Goal: Information Seeking & Learning: Learn about a topic

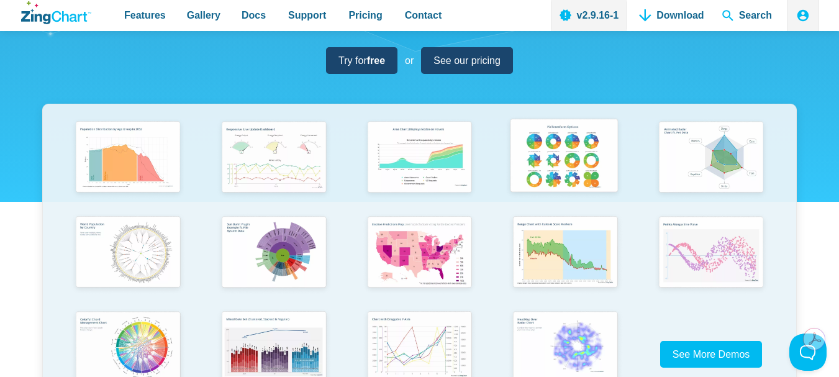
scroll to position [248, 0]
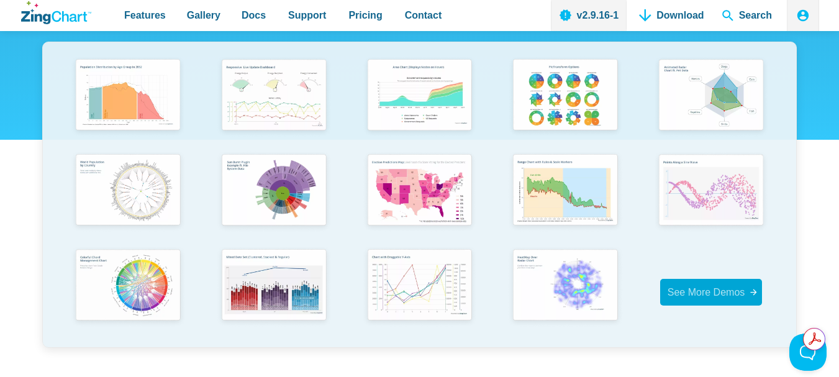
click at [702, 299] on span "See More Demos" at bounding box center [707, 292] width 78 height 17
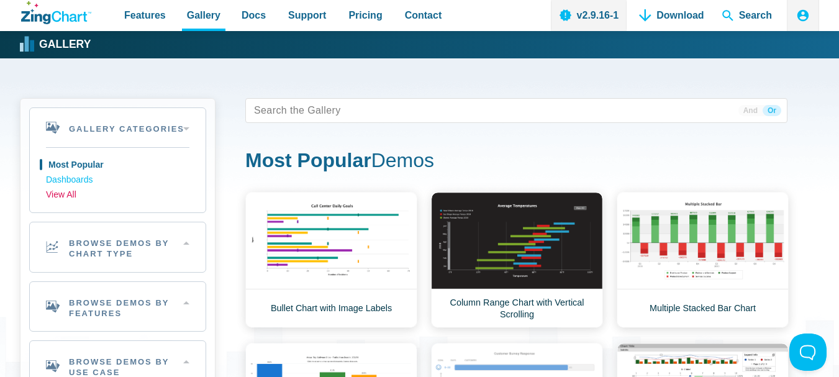
click at [63, 194] on link "View All" at bounding box center [117, 195] width 143 height 15
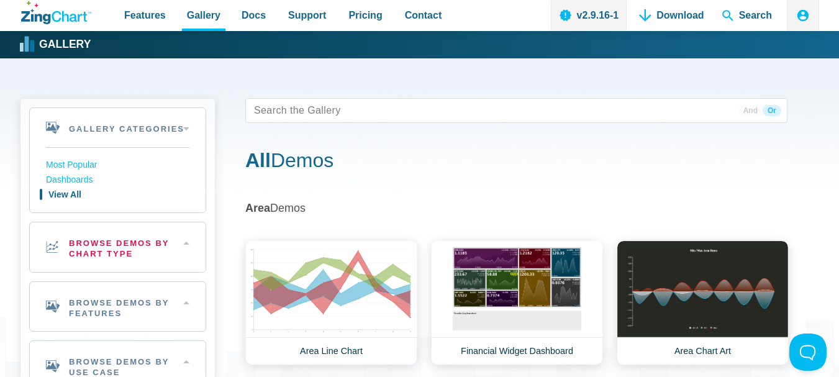
click at [82, 253] on h2 "Browse Demos By Chart Type" at bounding box center [118, 247] width 176 height 50
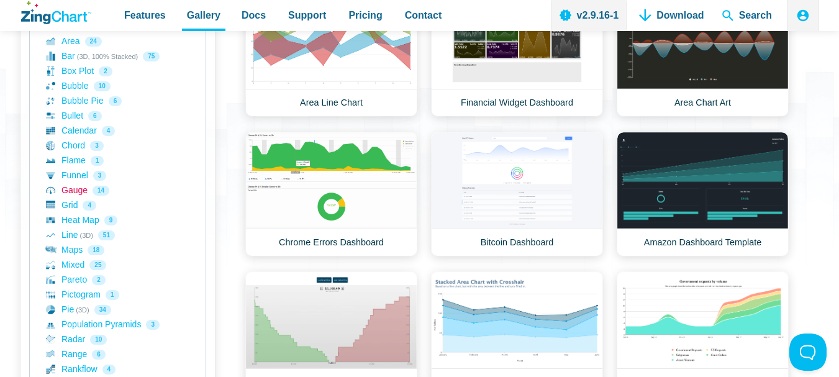
scroll to position [311, 0]
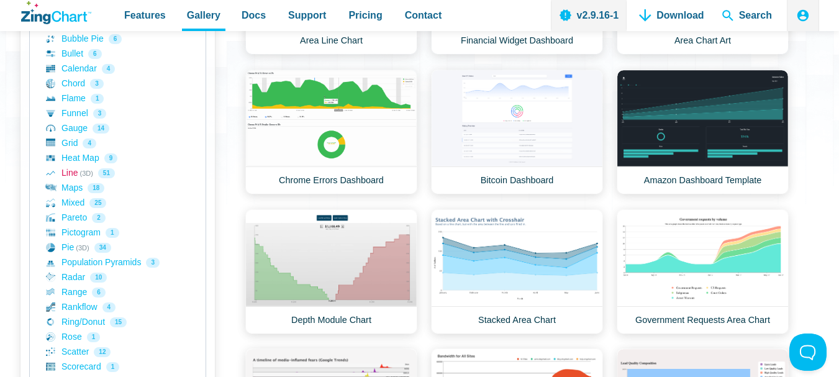
click at [70, 171] on link "Line (3D) 51" at bounding box center [117, 173] width 143 height 15
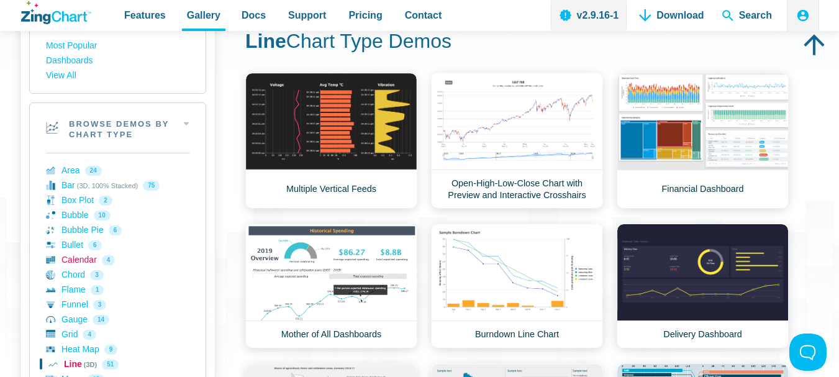
scroll to position [124, 0]
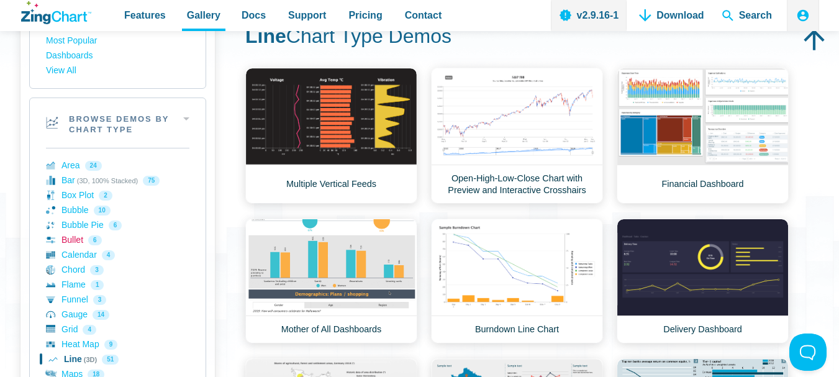
click at [72, 241] on link "Bullet 6" at bounding box center [117, 240] width 143 height 15
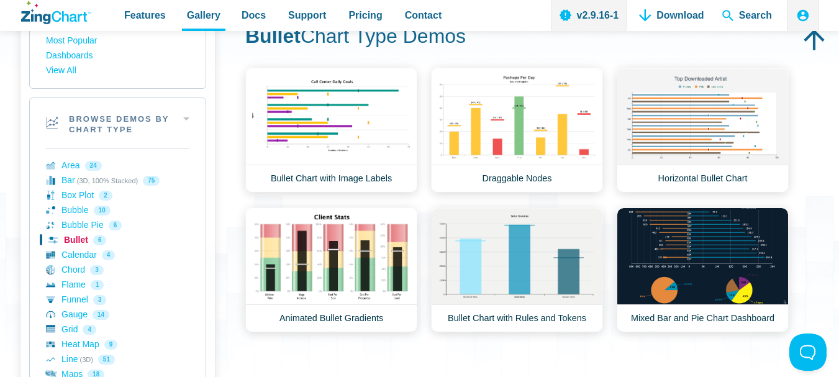
scroll to position [186, 0]
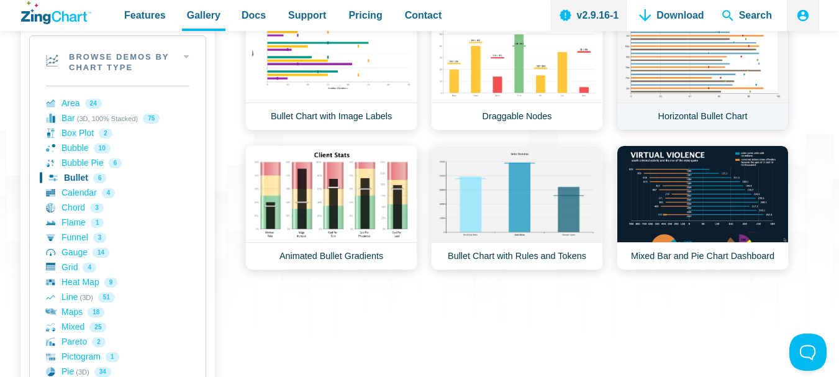
click at [680, 71] on link "Horizontal Bullet Chart" at bounding box center [703, 68] width 172 height 125
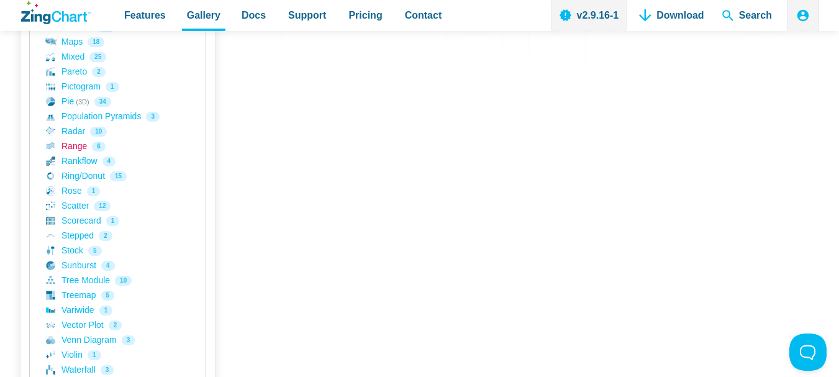
scroll to position [435, 0]
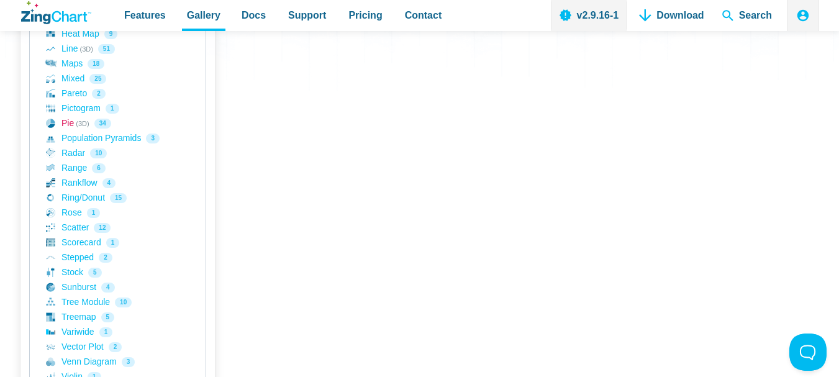
click at [66, 124] on link "Pie (3D) 34" at bounding box center [117, 123] width 143 height 15
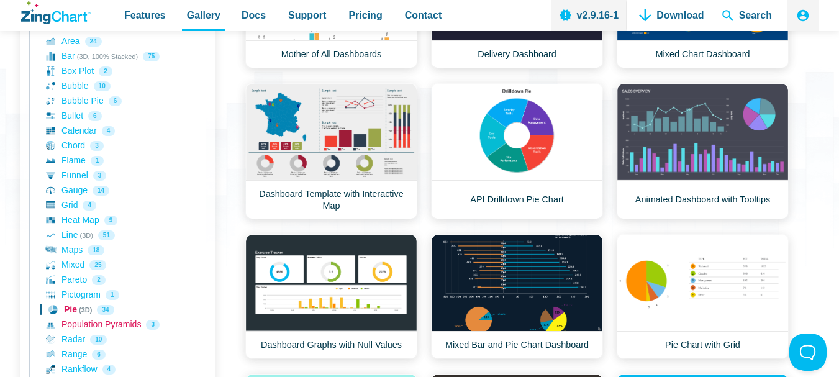
scroll to position [186, 0]
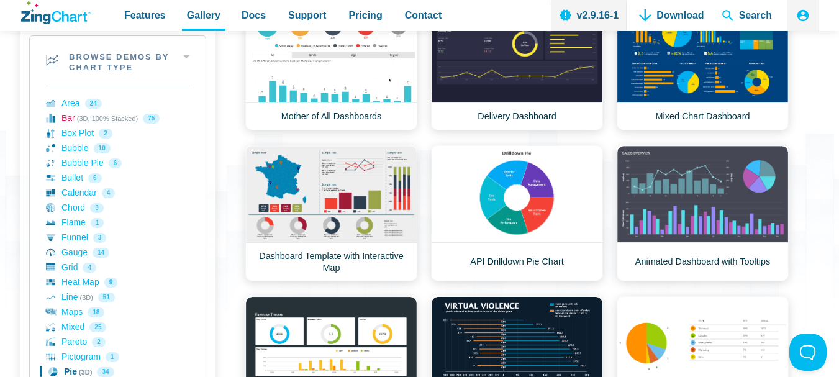
click at [67, 120] on link "Bar (3D, 100% Stacked) 75" at bounding box center [117, 118] width 143 height 15
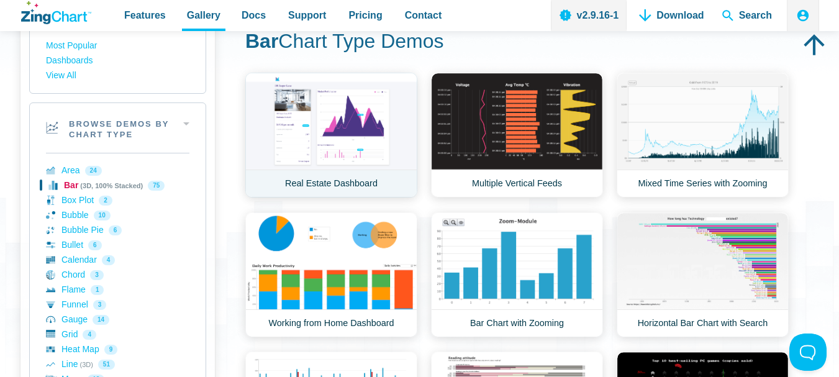
scroll to position [124, 0]
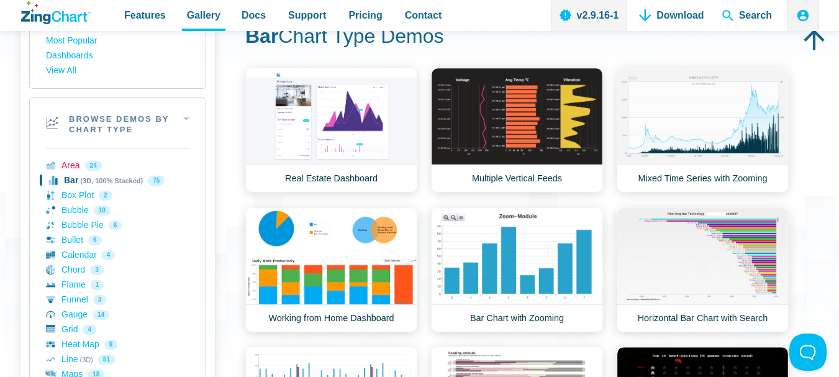
click at [65, 163] on link "Area 24" at bounding box center [117, 165] width 143 height 15
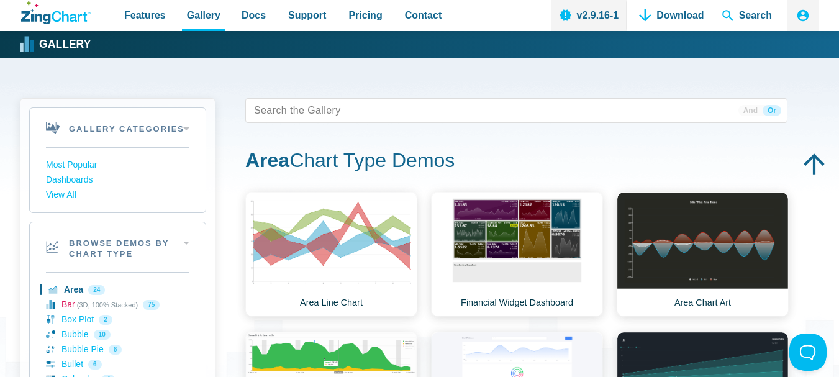
click at [66, 307] on link "Bar (3D, 100% Stacked) 75" at bounding box center [117, 305] width 143 height 15
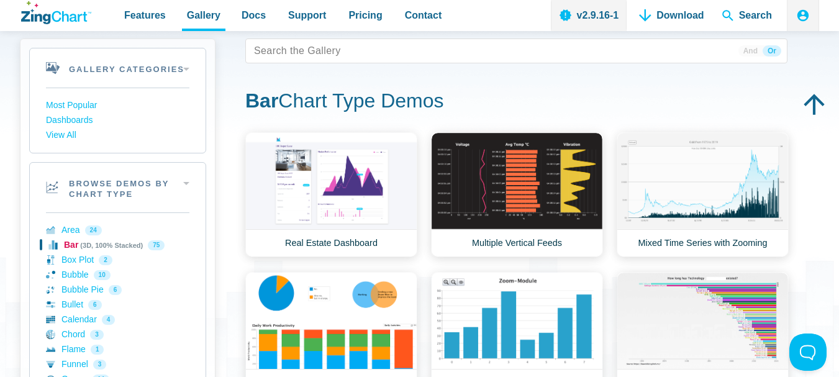
scroll to position [62, 0]
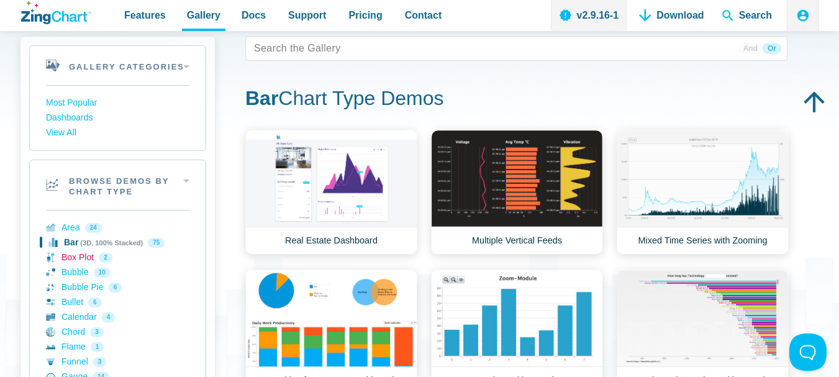
click at [73, 260] on link "Box Plot 2" at bounding box center [117, 257] width 143 height 15
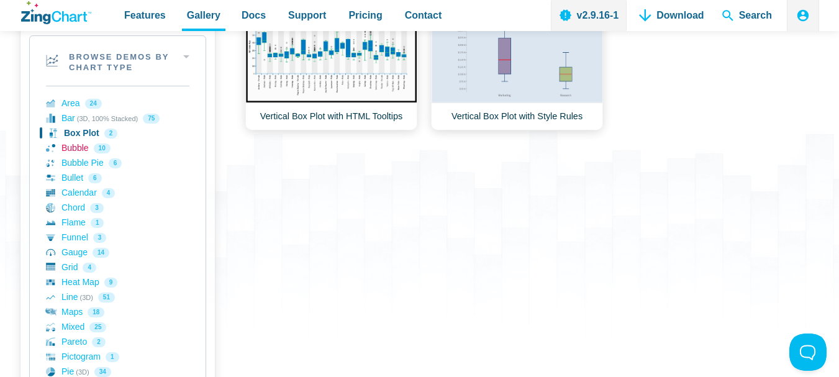
click at [70, 145] on link "Bubble 10" at bounding box center [117, 148] width 143 height 15
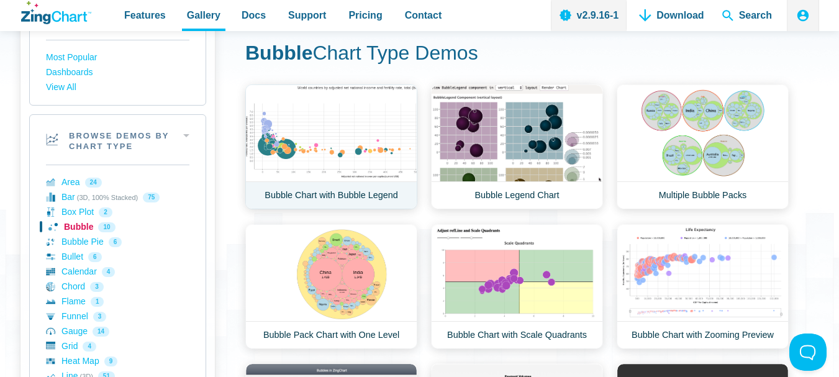
scroll to position [248, 0]
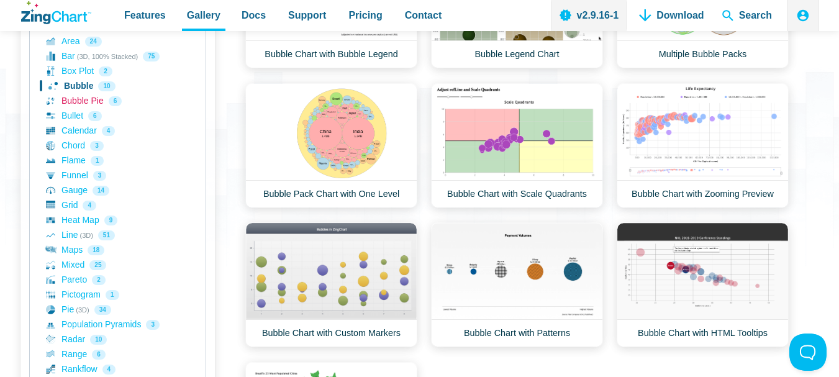
click at [78, 103] on link "Bubble Pie 6" at bounding box center [117, 101] width 143 height 15
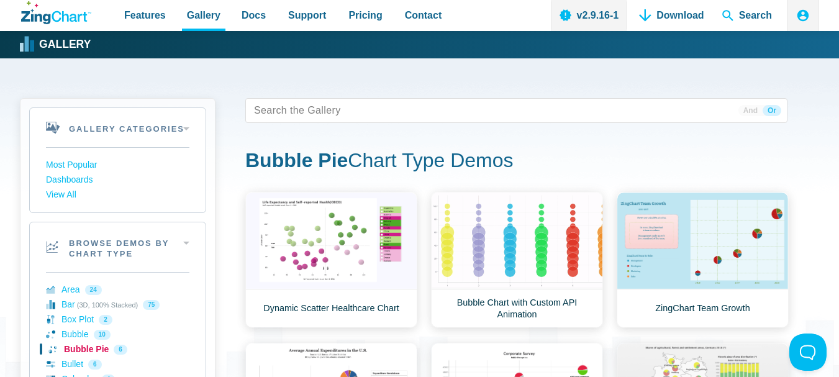
scroll to position [186, 0]
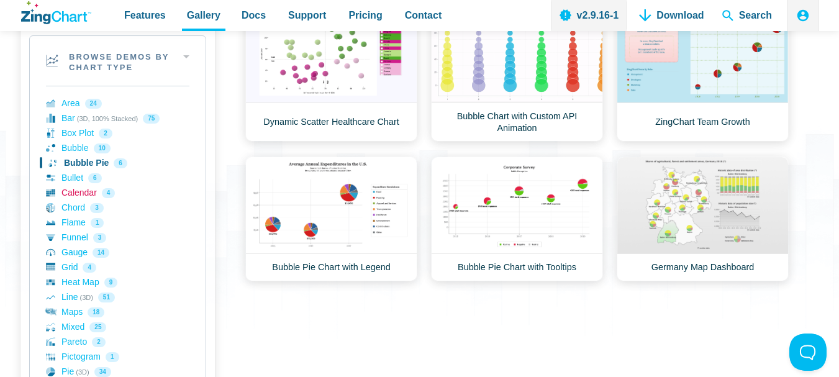
click at [73, 190] on link "Calendar 4" at bounding box center [117, 193] width 143 height 15
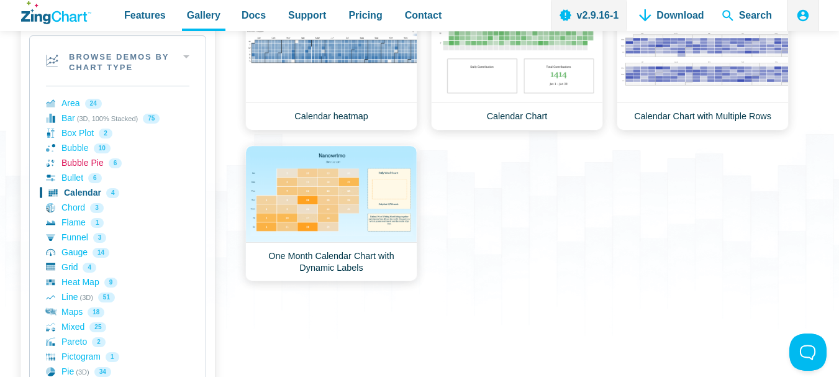
click at [65, 166] on link "Bubble Pie 6" at bounding box center [117, 163] width 143 height 15
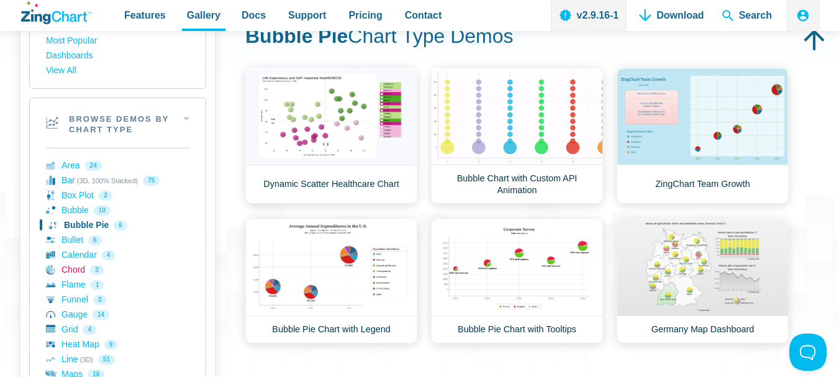
click at [76, 268] on link "Chord 3" at bounding box center [117, 270] width 143 height 15
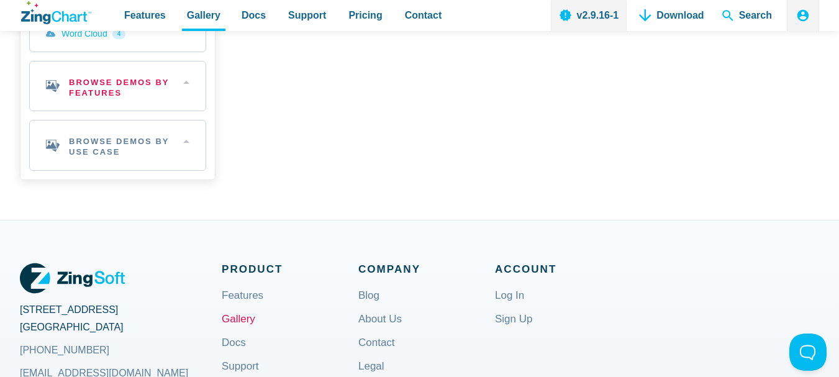
click at [78, 84] on h2 "Browse Demos By Features" at bounding box center [118, 86] width 176 height 50
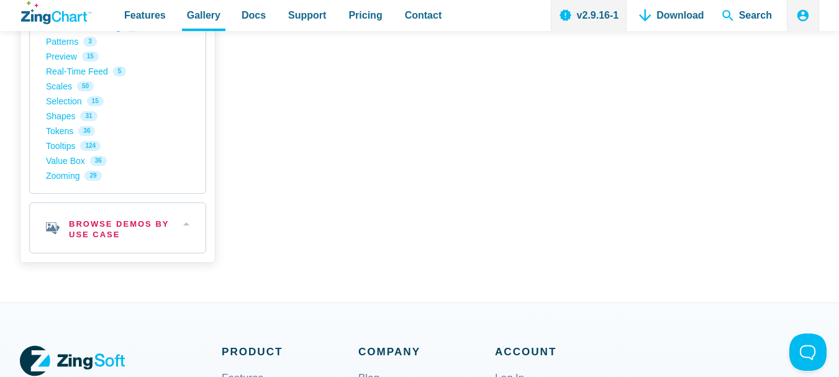
click at [114, 234] on h2 "Browse Demos By Use Case" at bounding box center [118, 228] width 176 height 50
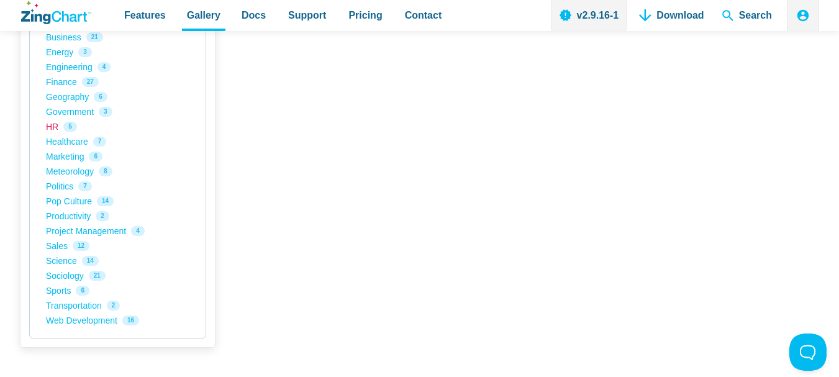
click at [48, 127] on link "HR 5" at bounding box center [117, 126] width 143 height 15
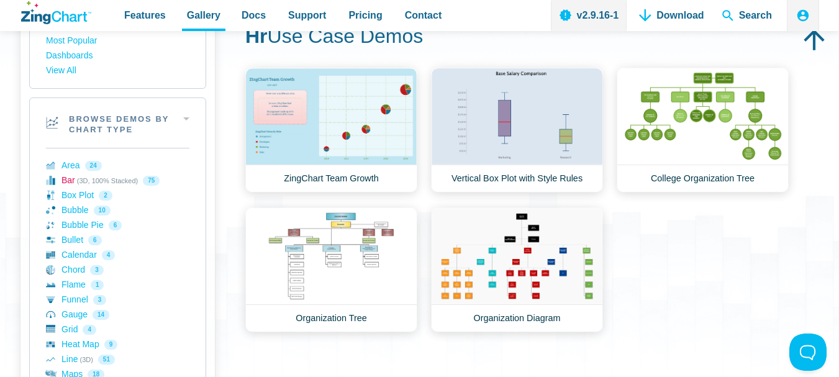
click at [69, 184] on link "Bar (3D, 100% Stacked) 75" at bounding box center [117, 180] width 143 height 15
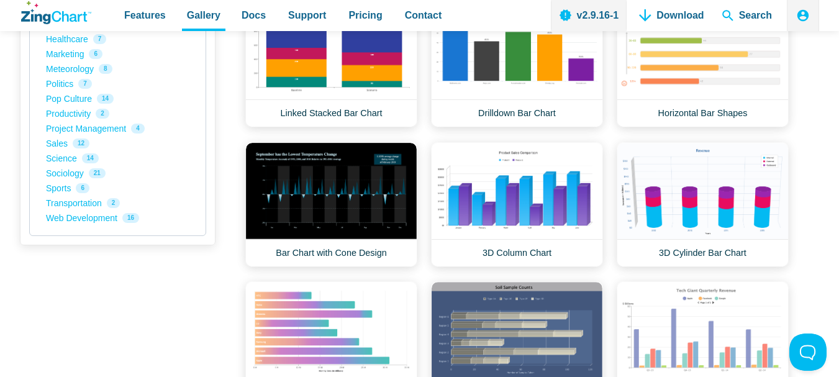
scroll to position [1491, 0]
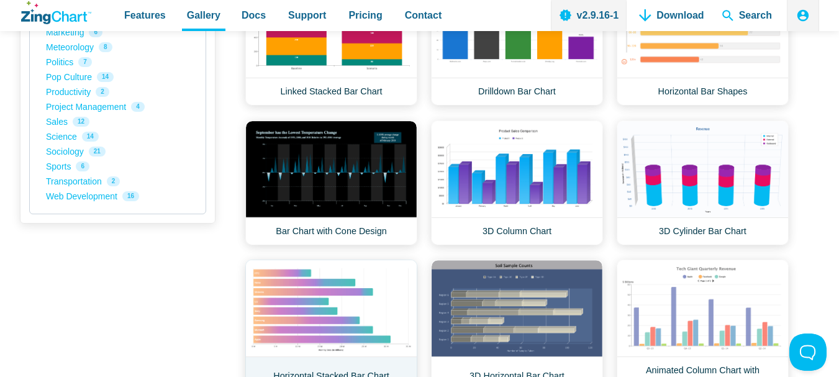
click at [291, 299] on link "Horizontal Stacked Bar Chart" at bounding box center [331, 328] width 172 height 136
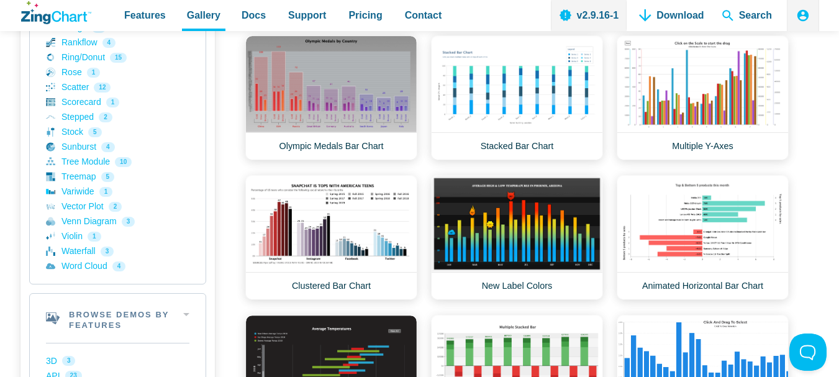
scroll to position [559, 0]
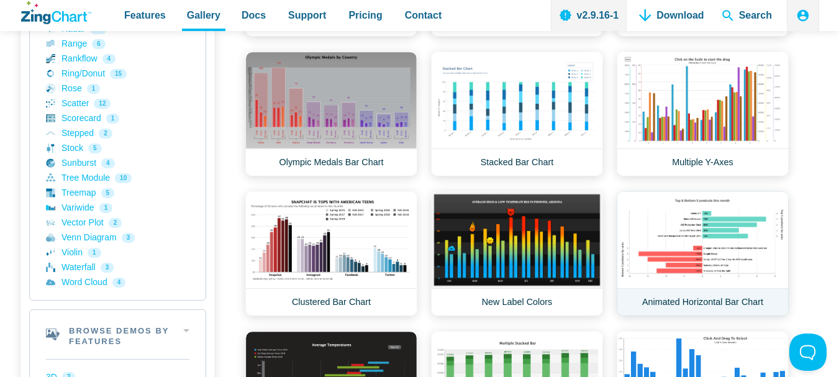
click at [660, 255] on link "Animated Horizontal Bar Chart" at bounding box center [703, 253] width 172 height 125
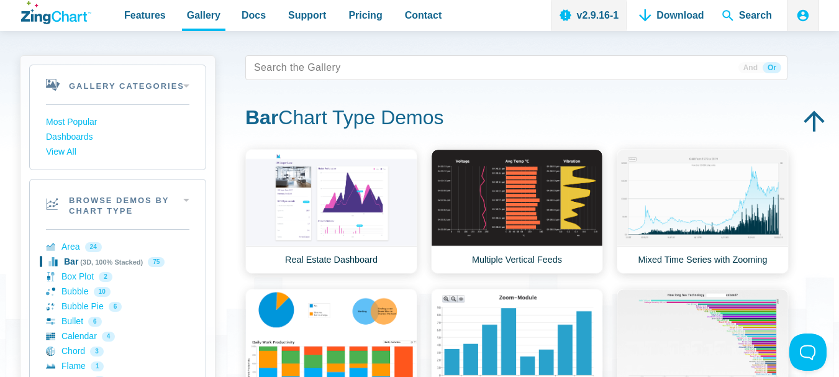
scroll to position [62, 0]
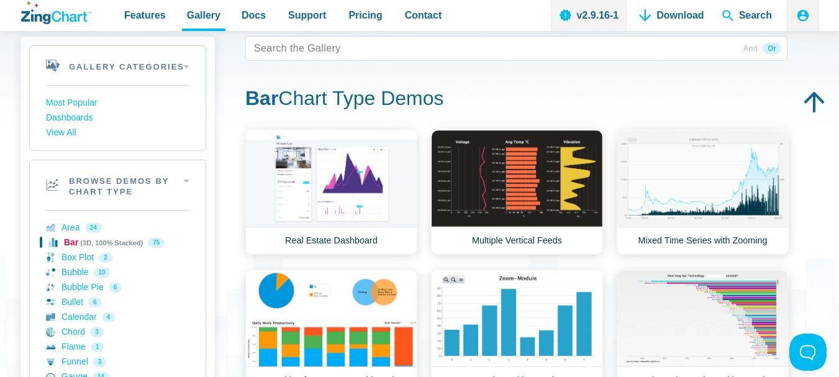
click at [61, 243] on link "Bar (3D, 100% Stacked) 75" at bounding box center [117, 242] width 143 height 15
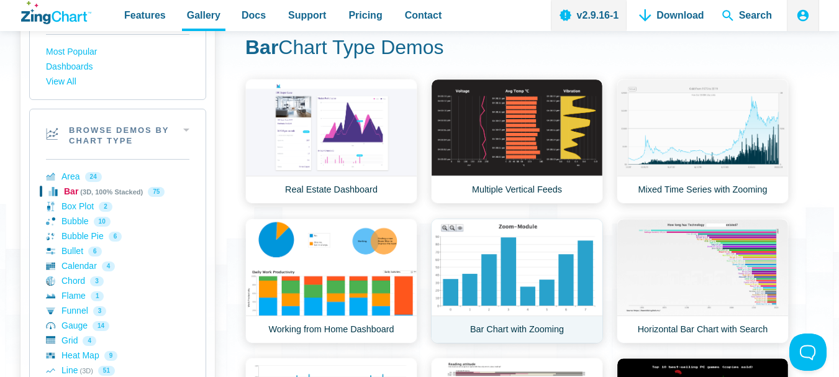
scroll to position [0, 0]
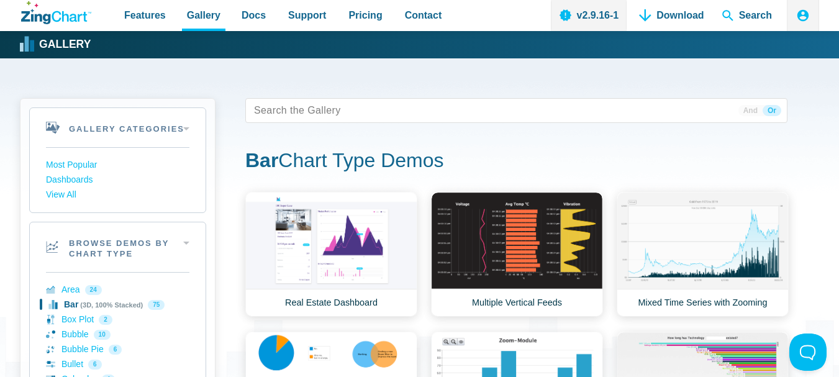
click at [341, 117] on tags "App Content" at bounding box center [516, 110] width 542 height 25
click at [73, 307] on link "Bar (3D, 100% Stacked) 75" at bounding box center [117, 305] width 143 height 15
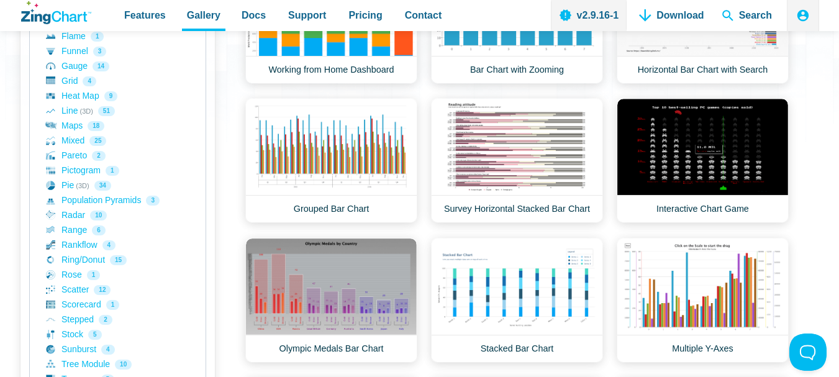
scroll to position [435, 0]
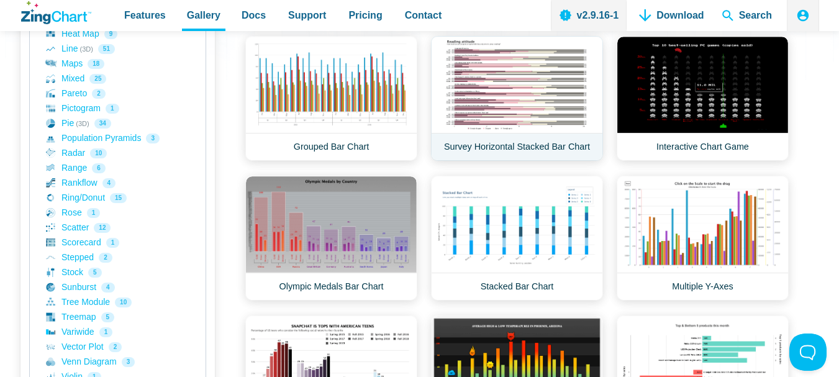
click at [513, 115] on link "Survey Horizontal Stacked Bar Chart" at bounding box center [517, 98] width 172 height 125
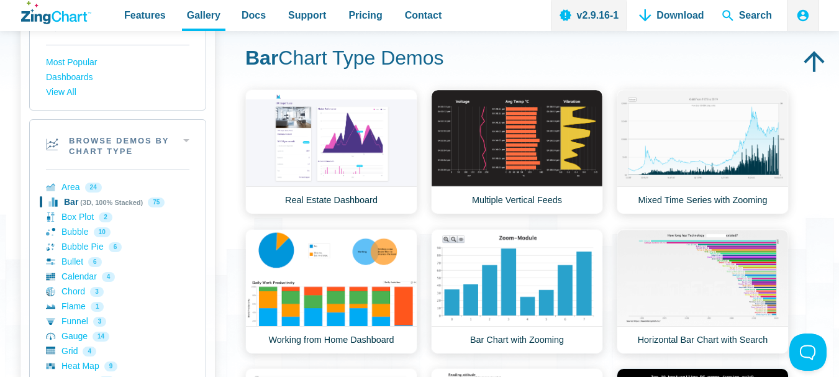
scroll to position [124, 0]
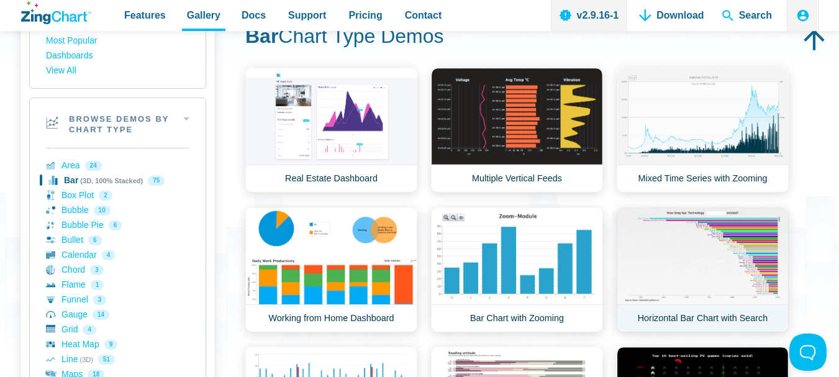
click at [692, 266] on link "Horizontal Bar Chart with Search" at bounding box center [703, 269] width 172 height 125
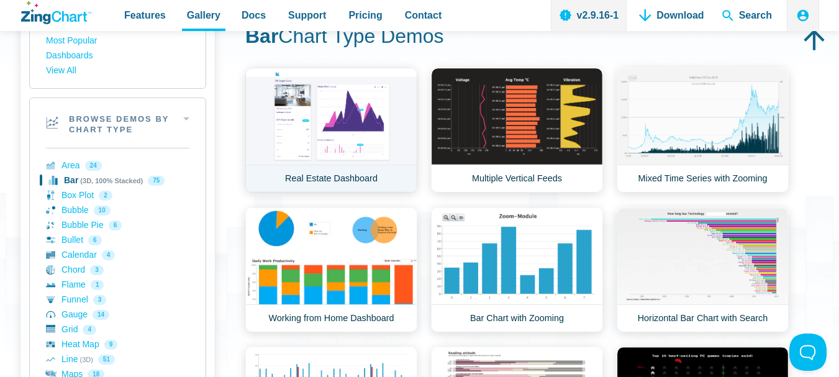
click at [330, 175] on link "Real Estate Dashboard" at bounding box center [331, 130] width 172 height 125
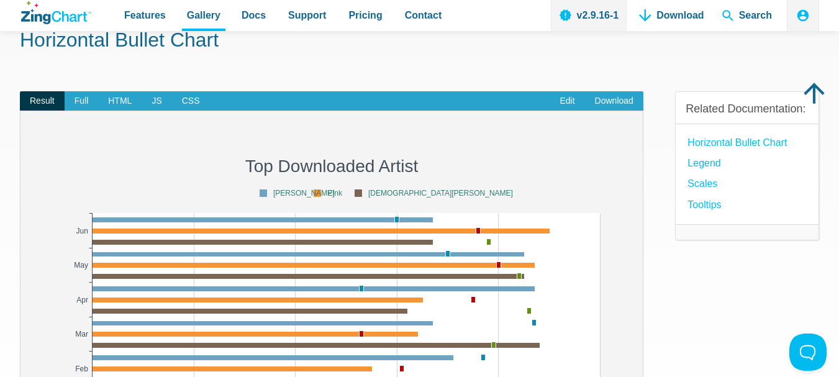
scroll to position [62, 0]
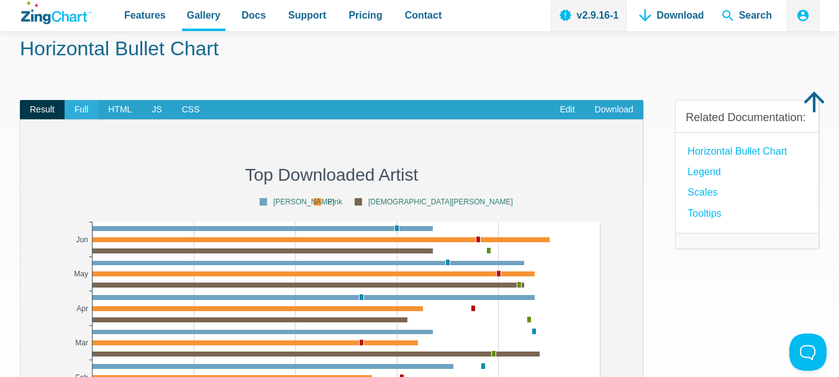
click at [81, 117] on span "Full" at bounding box center [82, 110] width 34 height 20
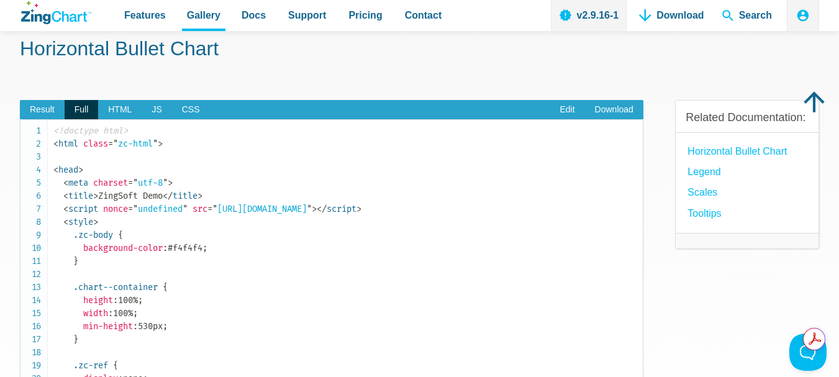
scroll to position [0, 0]
click at [109, 114] on span "HTML" at bounding box center [119, 110] width 43 height 20
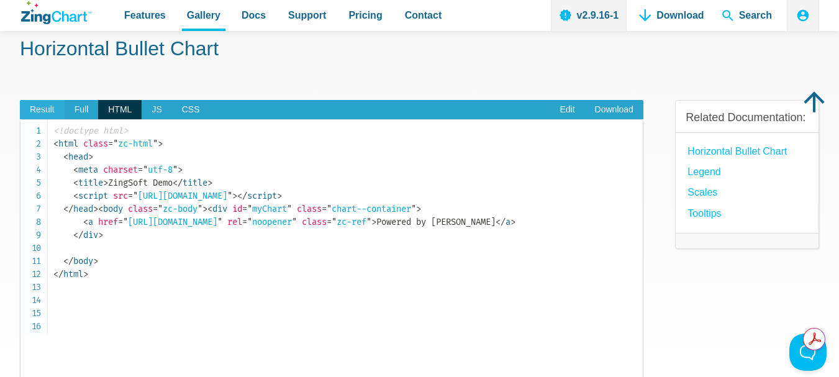
click at [46, 115] on span "Result" at bounding box center [42, 110] width 45 height 20
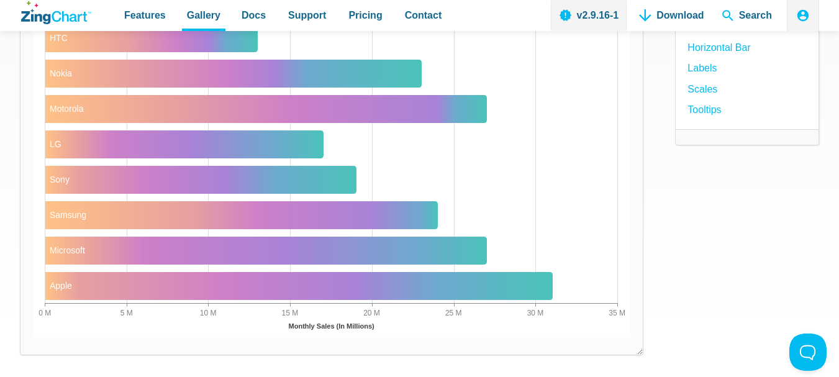
scroll to position [62, 0]
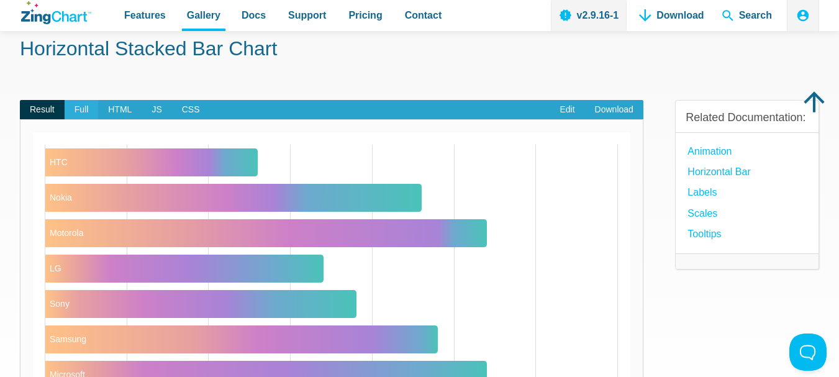
click at [86, 111] on span "Full" at bounding box center [82, 110] width 34 height 20
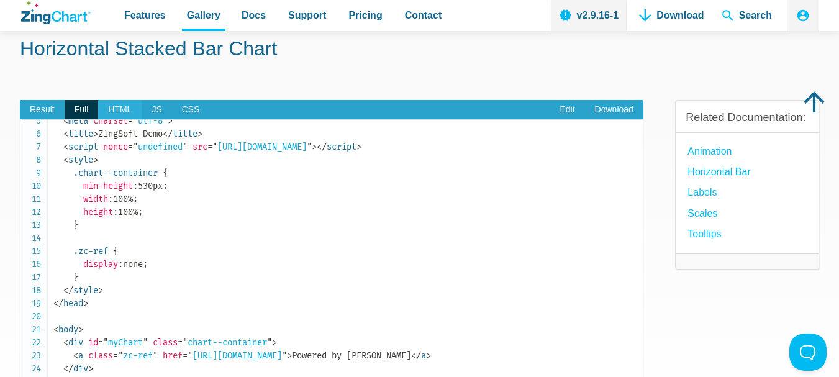
click at [119, 104] on span "HTML" at bounding box center [119, 110] width 43 height 20
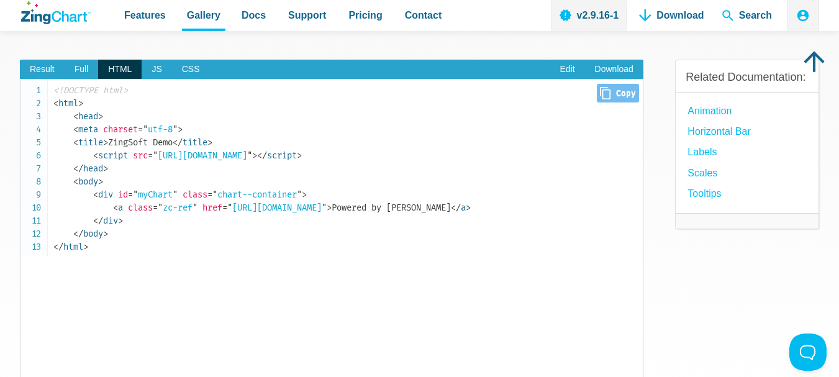
scroll to position [124, 0]
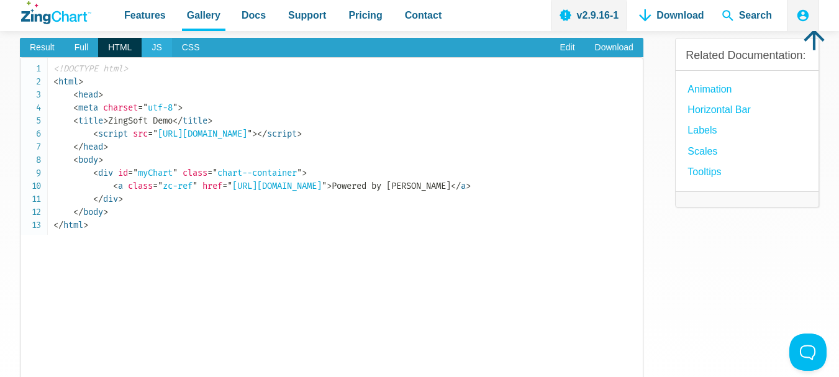
click at [157, 53] on span "JS" at bounding box center [157, 48] width 30 height 20
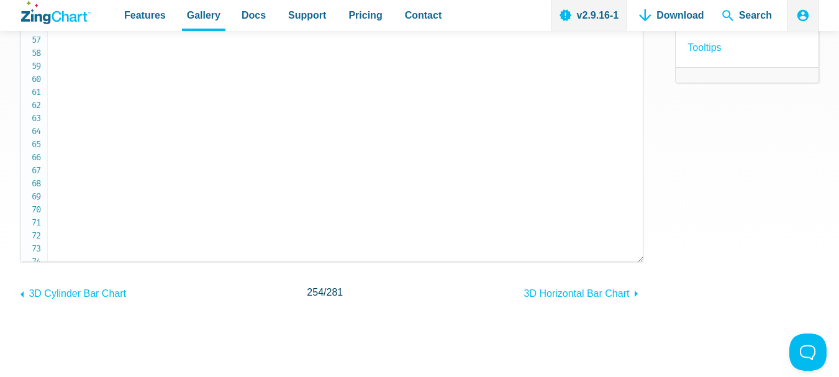
scroll to position [515, 0]
click at [142, 21] on span "Features" at bounding box center [145, 15] width 42 height 17
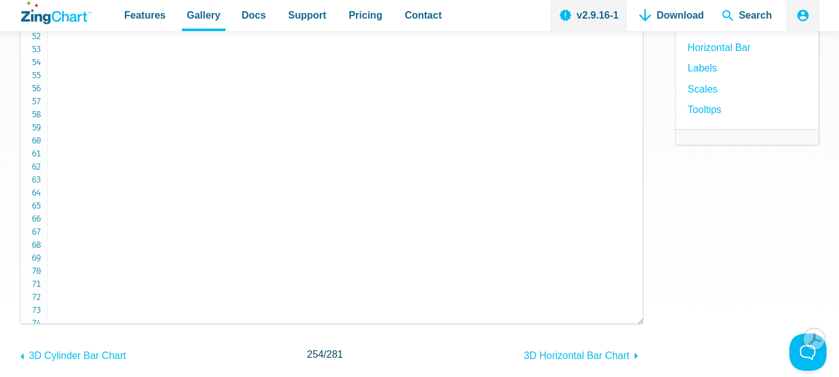
scroll to position [577, 0]
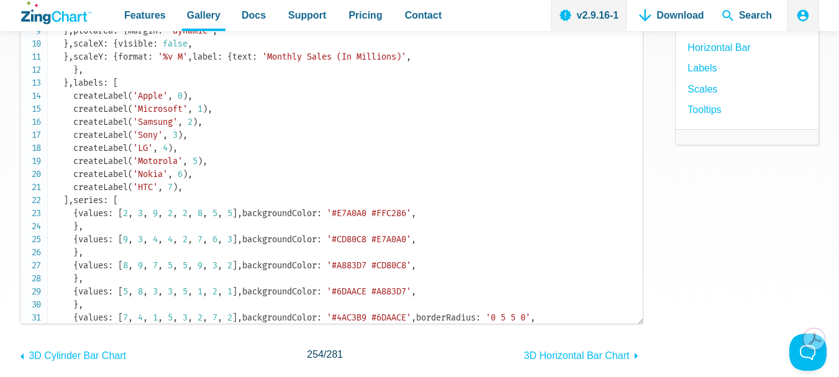
scroll to position [0, 0]
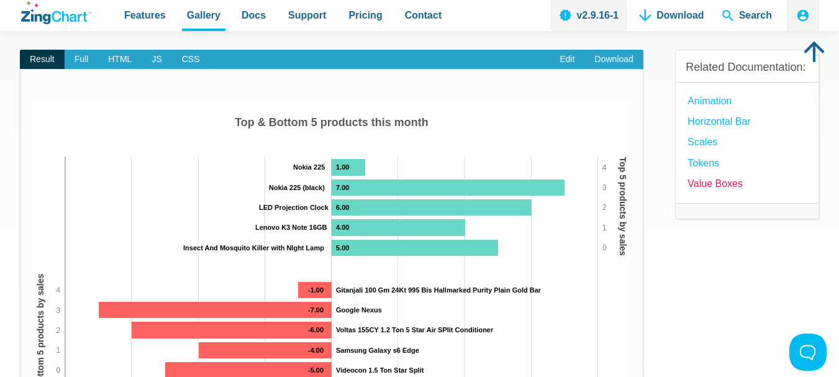
scroll to position [124, 0]
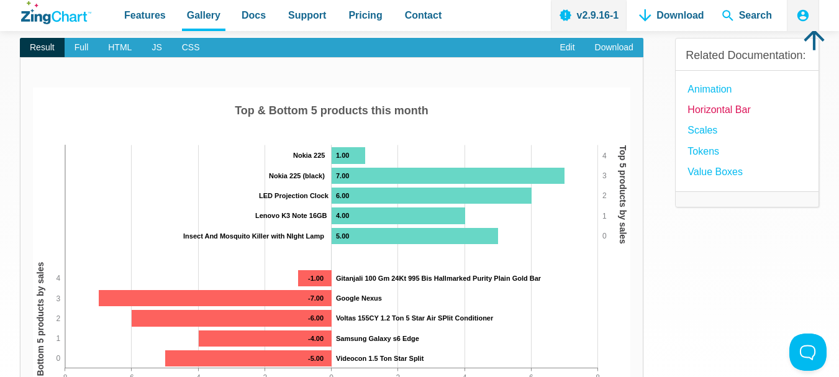
click at [709, 109] on link "Horizontal Bar" at bounding box center [719, 109] width 63 height 17
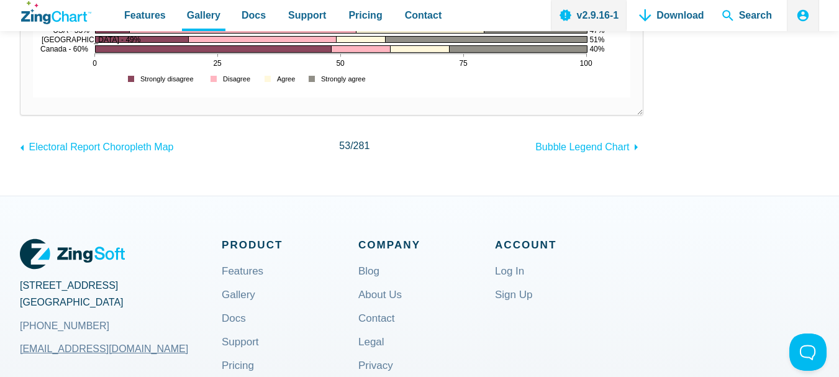
scroll to position [745, 0]
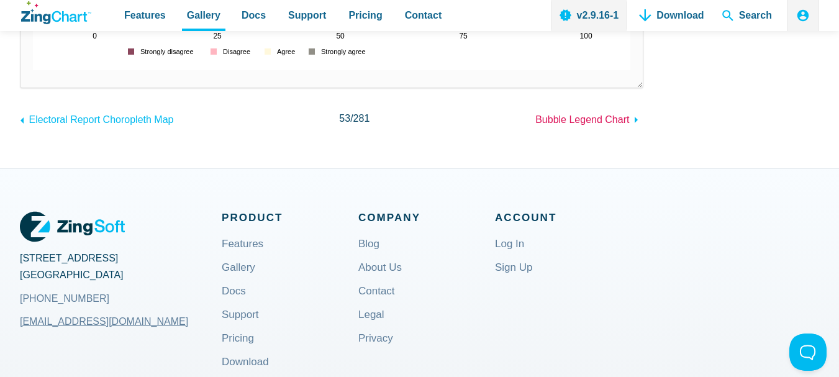
click at [584, 122] on span "Bubble Legend Chart" at bounding box center [582, 119] width 94 height 11
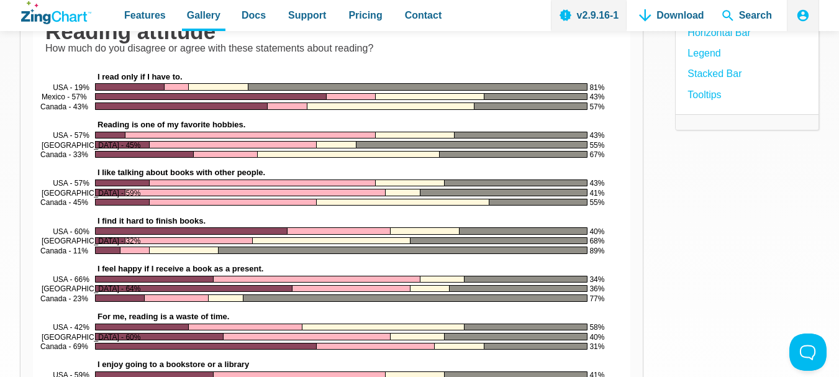
scroll to position [0, 0]
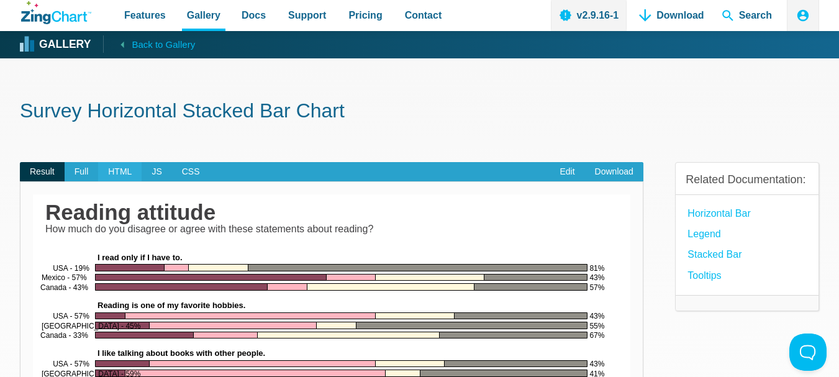
click at [110, 173] on span "HTML" at bounding box center [119, 172] width 43 height 20
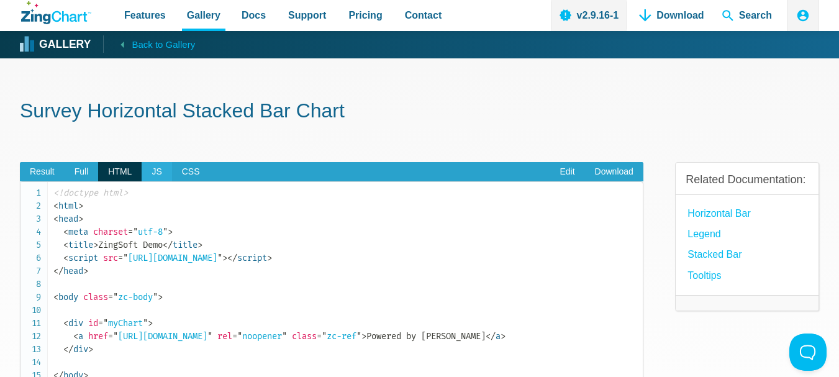
click at [149, 172] on span "JS" at bounding box center [157, 172] width 30 height 20
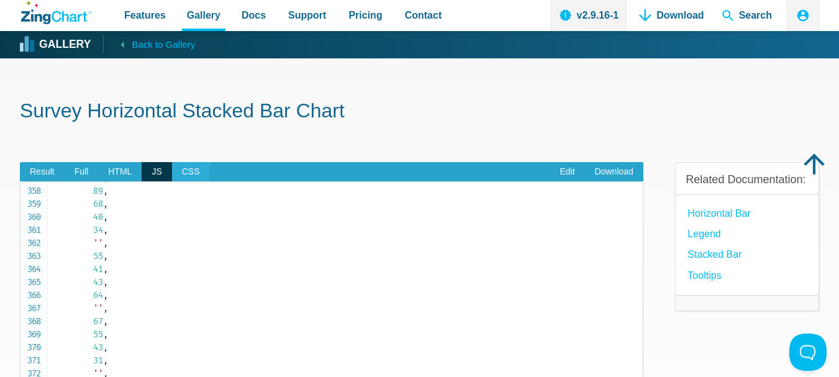
click at [186, 170] on span "CSS" at bounding box center [191, 172] width 38 height 20
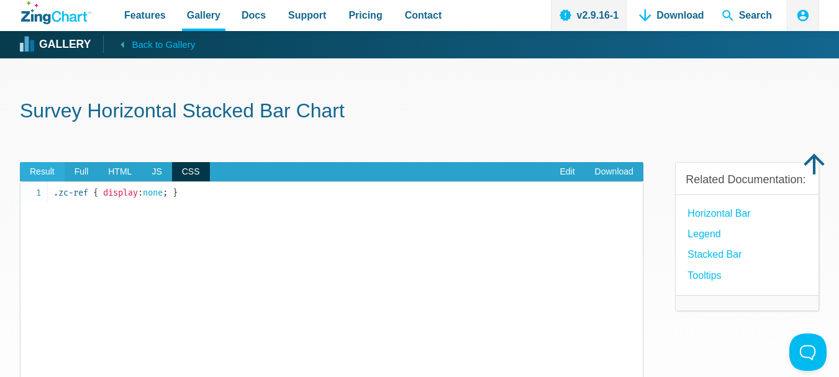
click at [54, 170] on span "Result" at bounding box center [42, 172] width 45 height 20
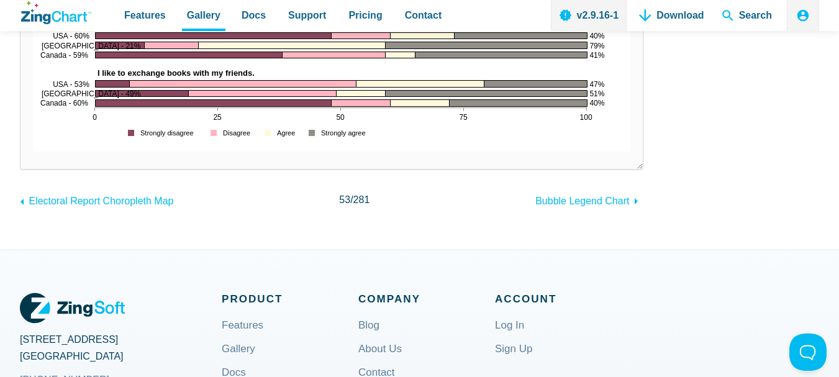
scroll to position [653, 0]
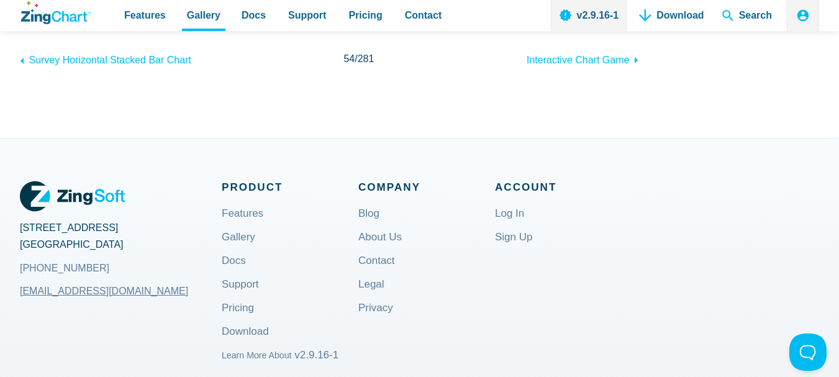
scroll to position [248, 0]
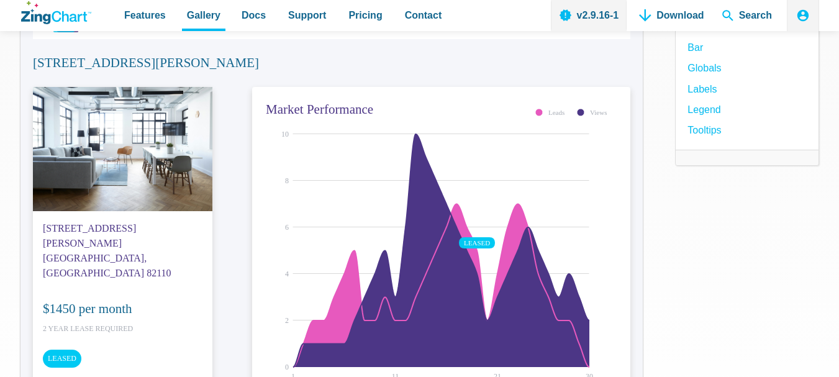
scroll to position [62, 0]
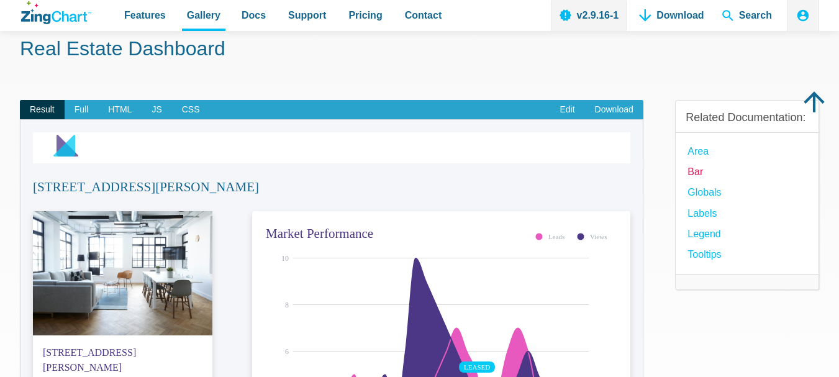
click at [694, 173] on link "Bar" at bounding box center [696, 171] width 16 height 17
